Goal: Task Accomplishment & Management: Manage account settings

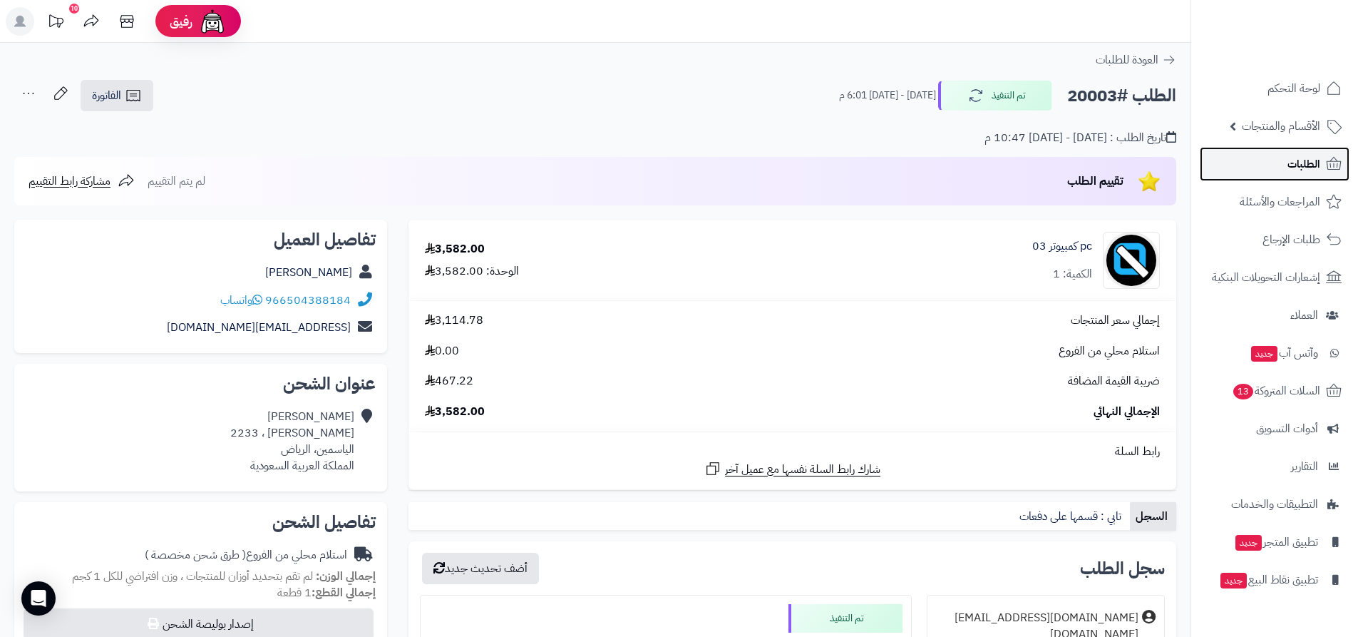
click at [1294, 154] on span "الطلبات" at bounding box center [1303, 164] width 33 height 20
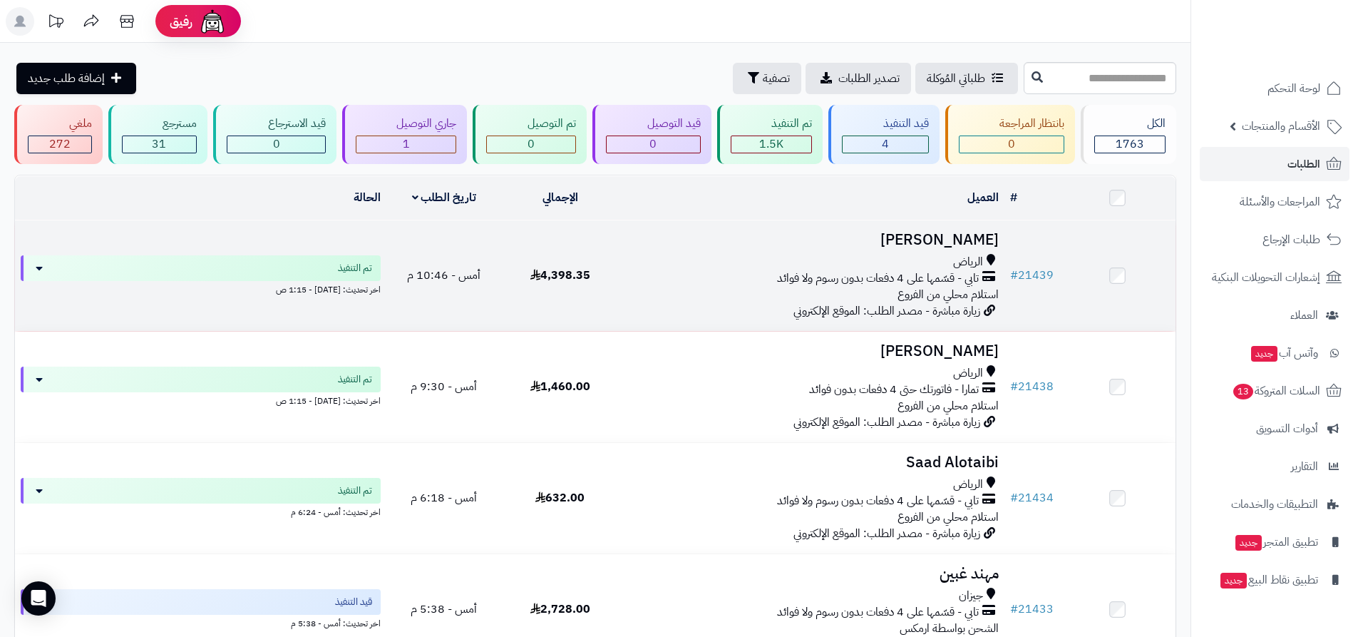
click at [851, 276] on span "تابي - قسّمها على 4 دفعات بدون رسوم ولا فوائد" at bounding box center [878, 278] width 202 height 16
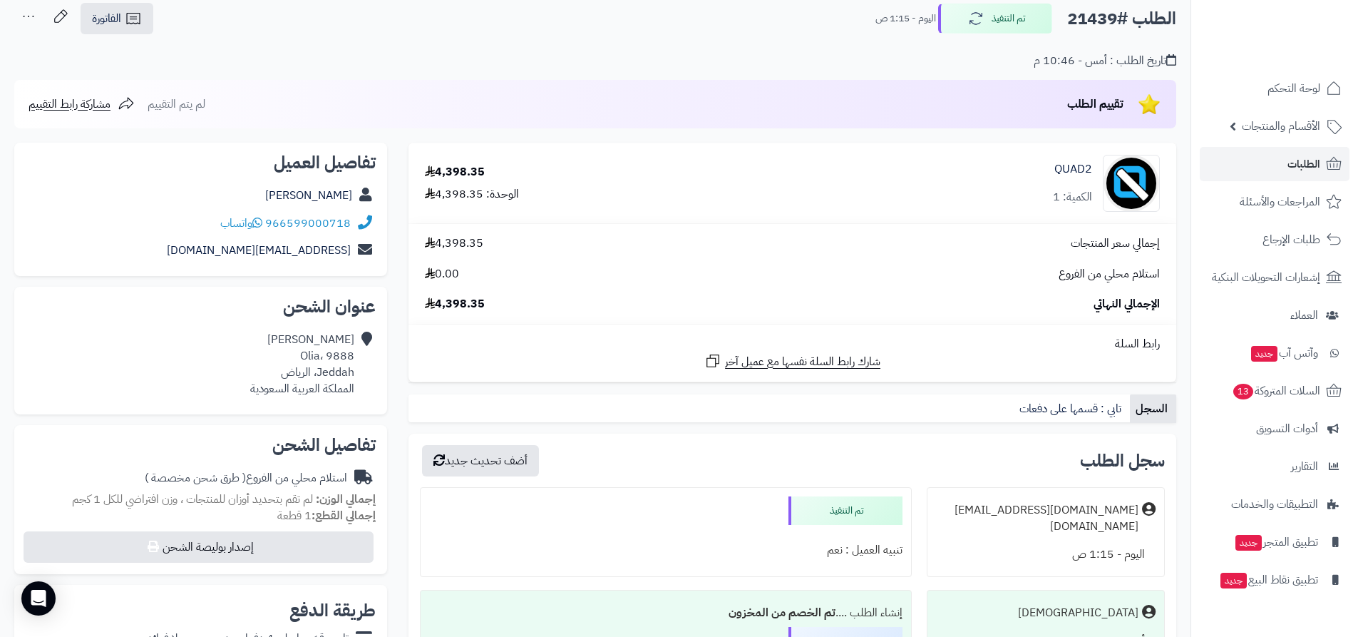
scroll to position [71, 0]
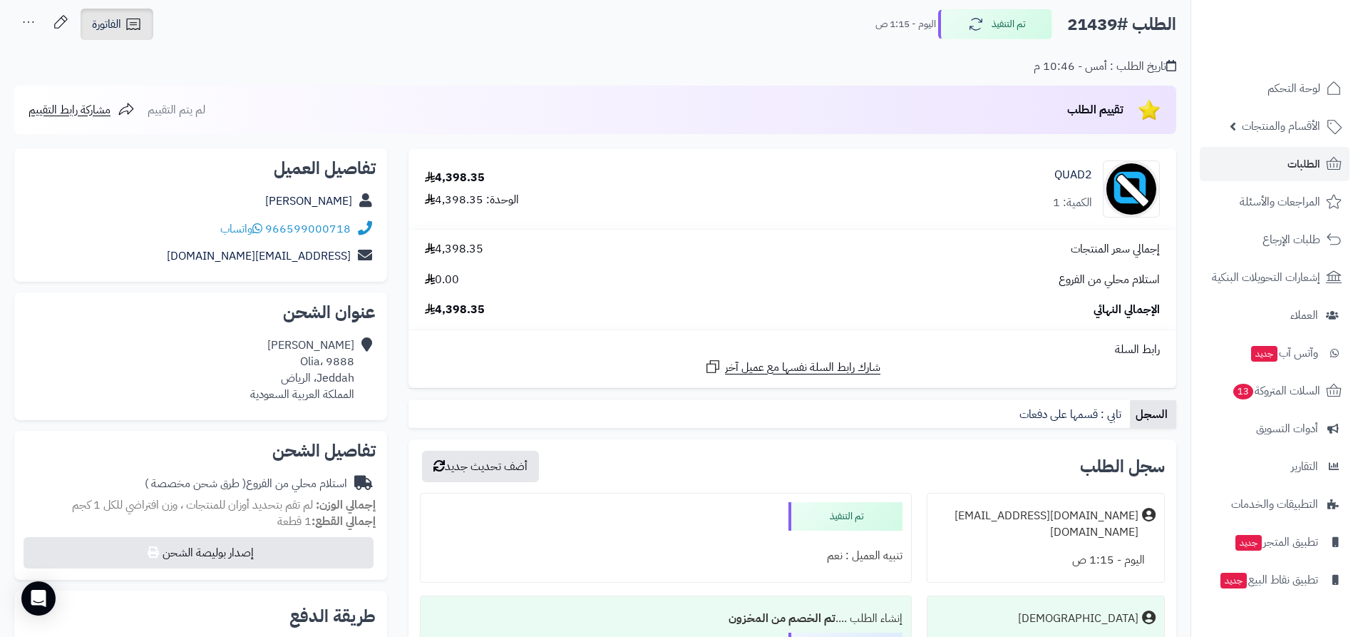
click at [131, 28] on icon at bounding box center [133, 24] width 17 height 17
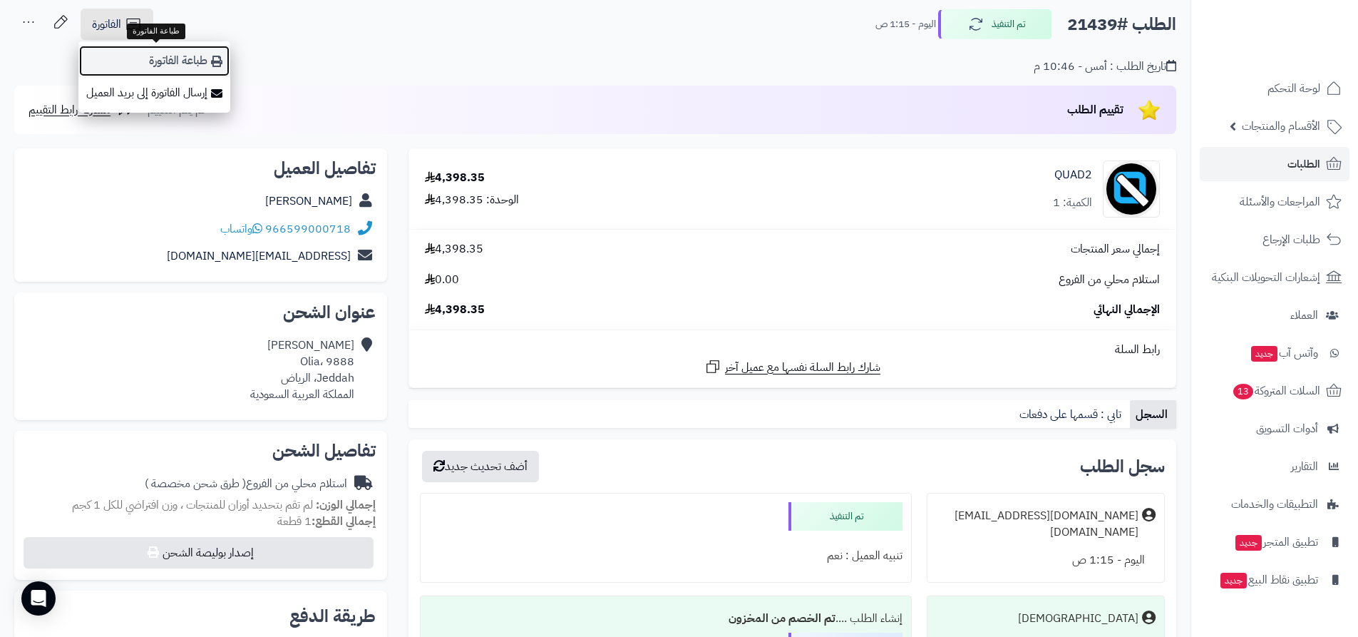
click at [186, 61] on link "طباعة الفاتورة" at bounding box center [154, 61] width 152 height 32
